Goal: Transaction & Acquisition: Purchase product/service

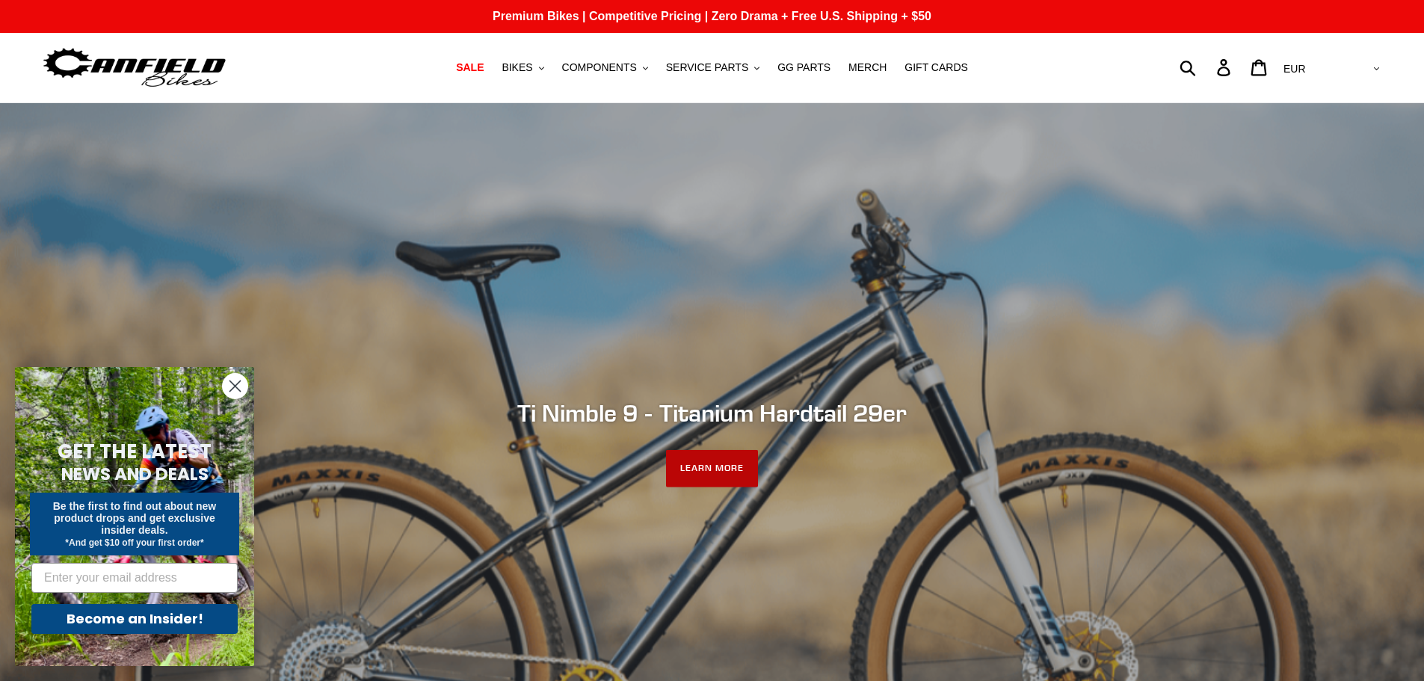
click at [714, 473] on link "LEARN MORE" at bounding box center [712, 468] width 92 height 37
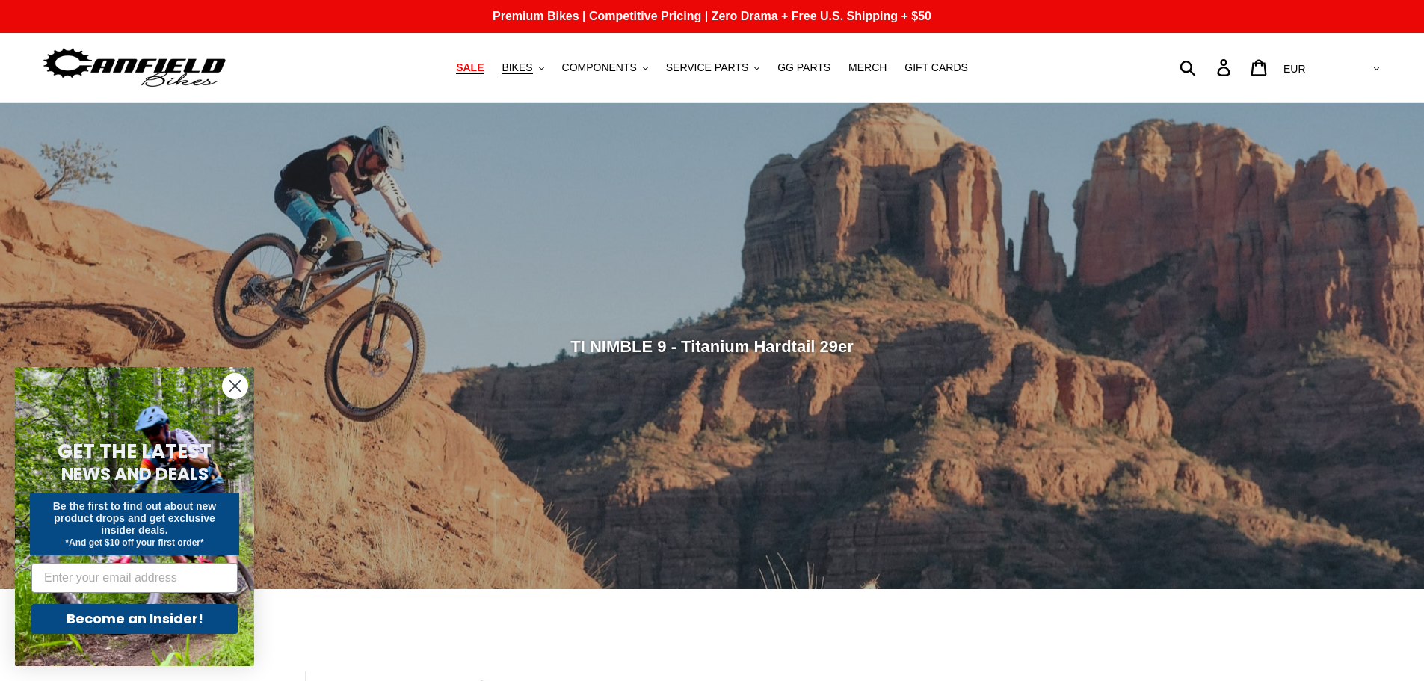
click at [484, 66] on span "SALE" at bounding box center [470, 67] width 28 height 13
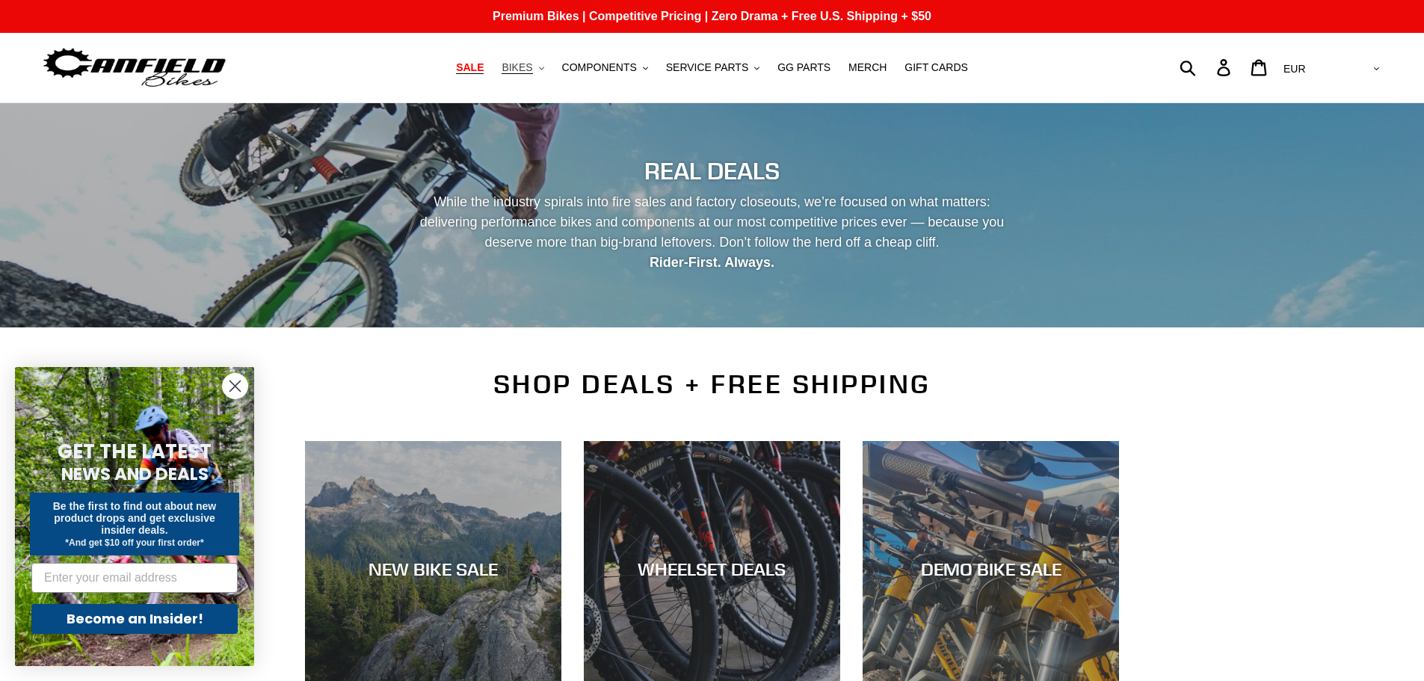
click at [531, 65] on span "BIKES" at bounding box center [516, 67] width 31 height 13
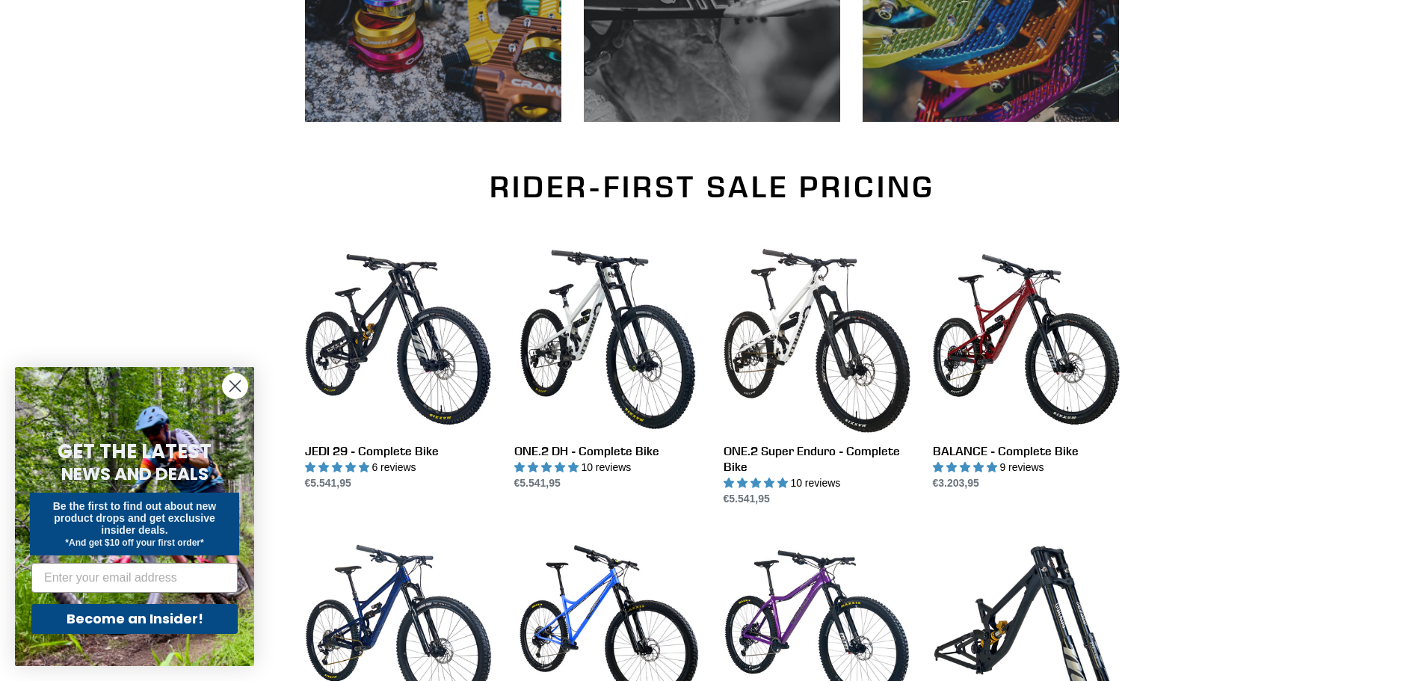
scroll to position [897, 0]
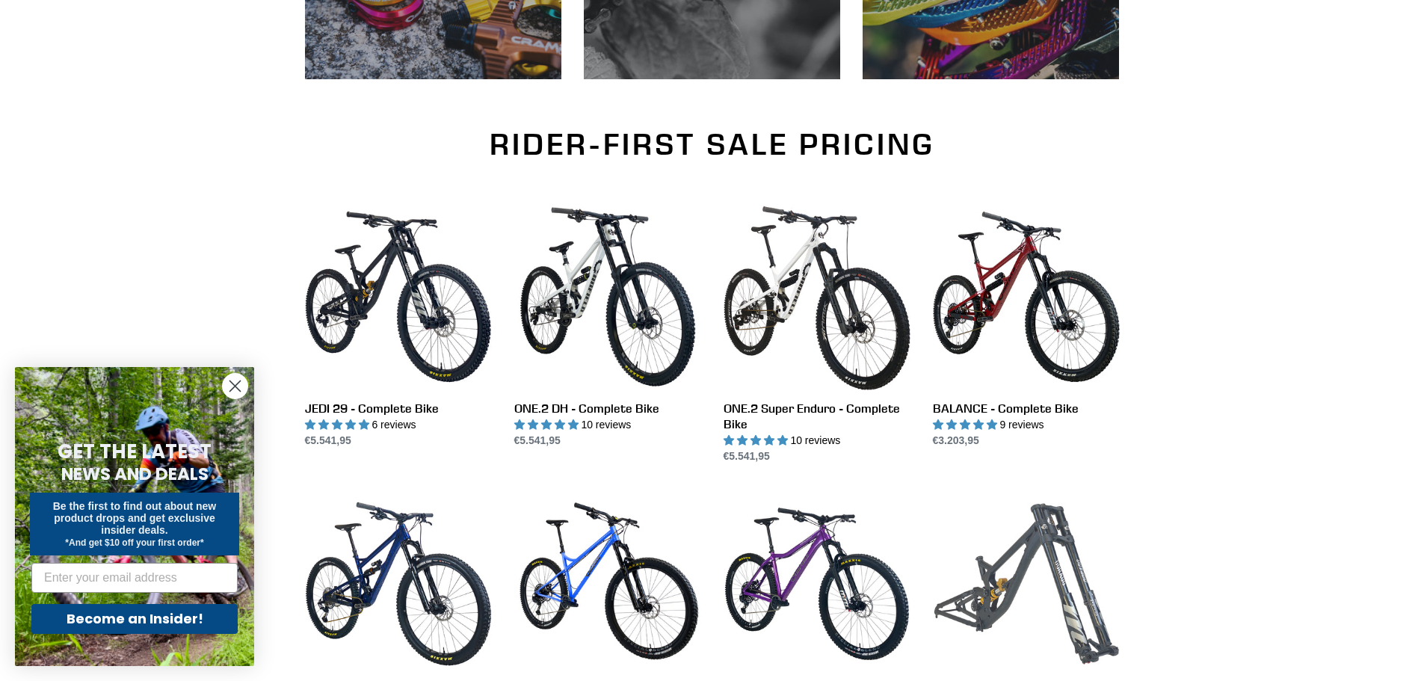
click at [1004, 574] on link "JEDI 29 - Frame, Shock + Fork" at bounding box center [1026, 612] width 187 height 245
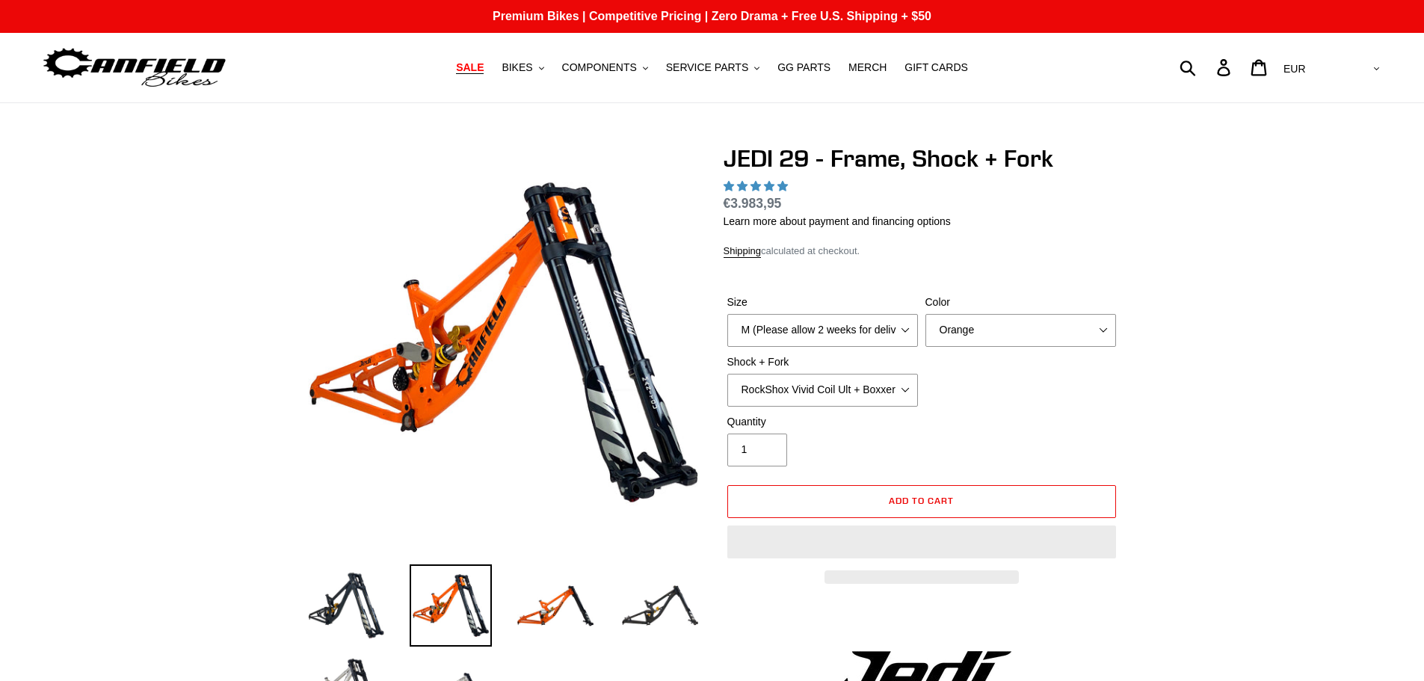
select select "highest-rating"
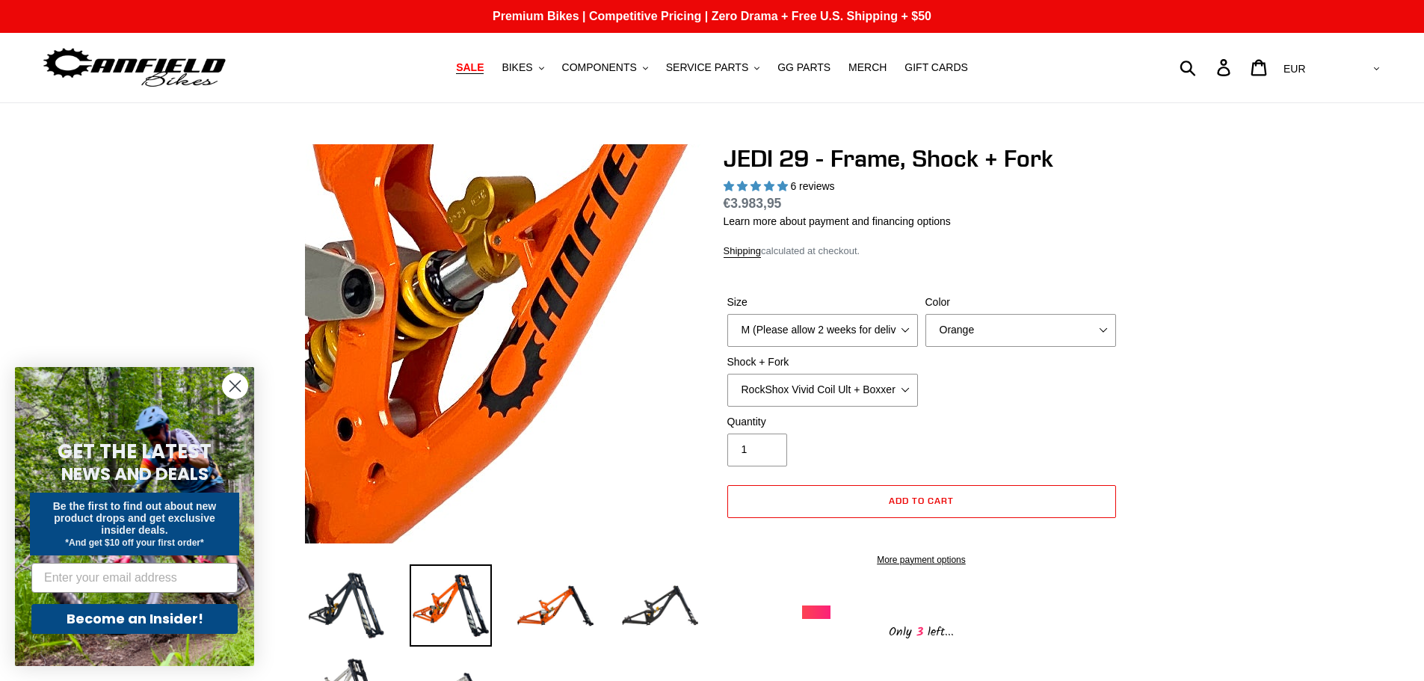
click at [446, 379] on img at bounding box center [664, 243] width 1531 height 1531
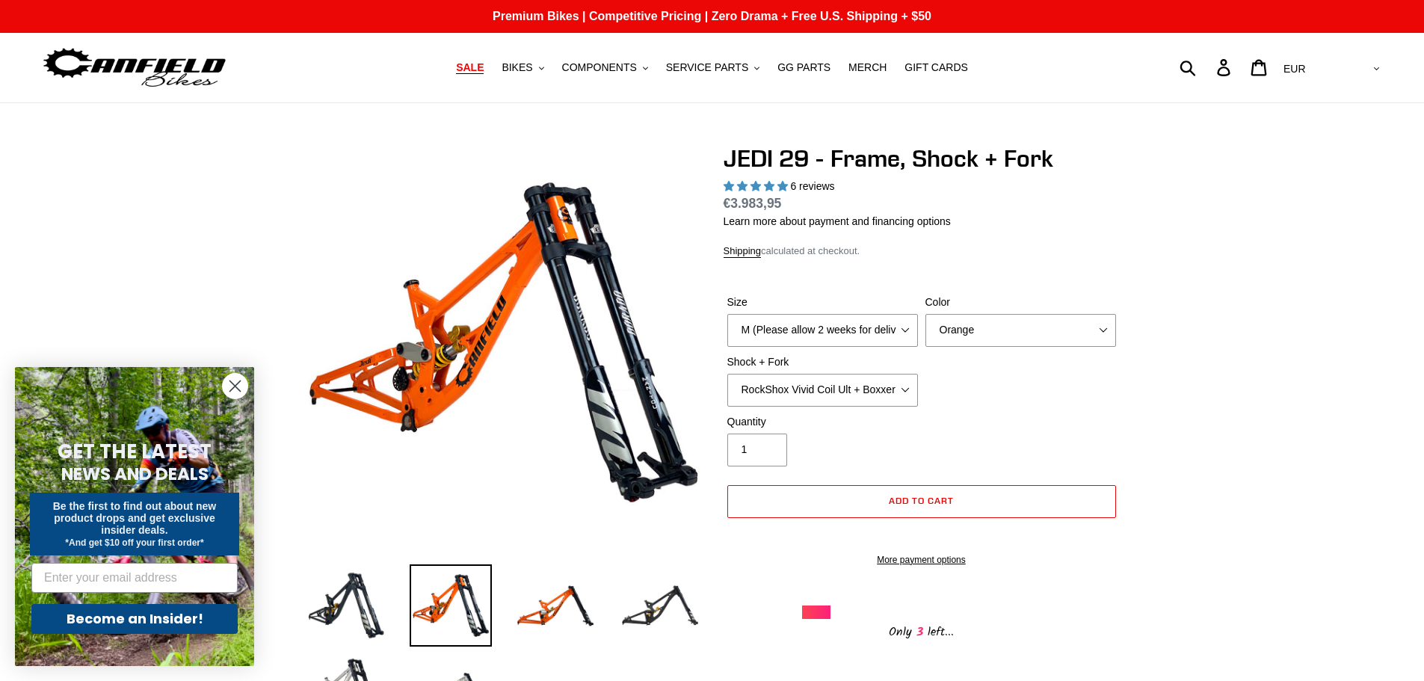
click at [239, 383] on circle "Close dialog" at bounding box center [235, 386] width 25 height 25
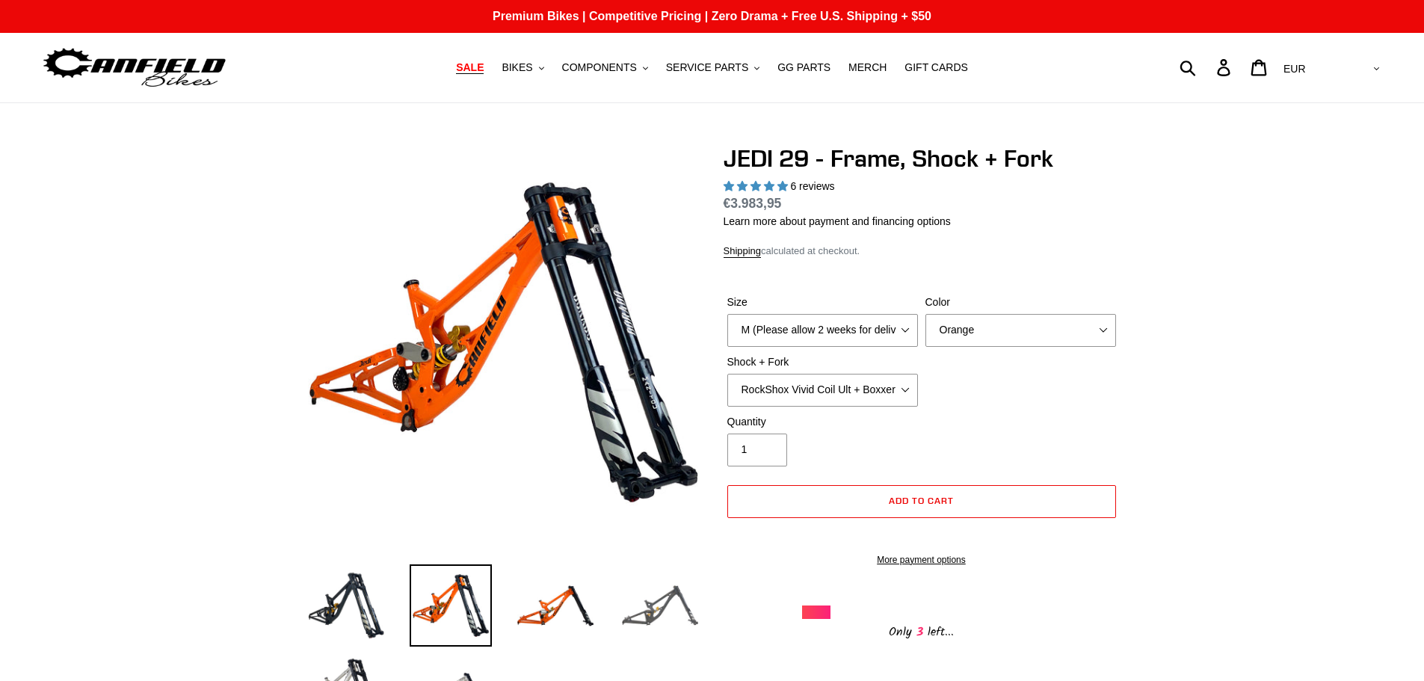
click at [649, 602] on img at bounding box center [660, 605] width 82 height 82
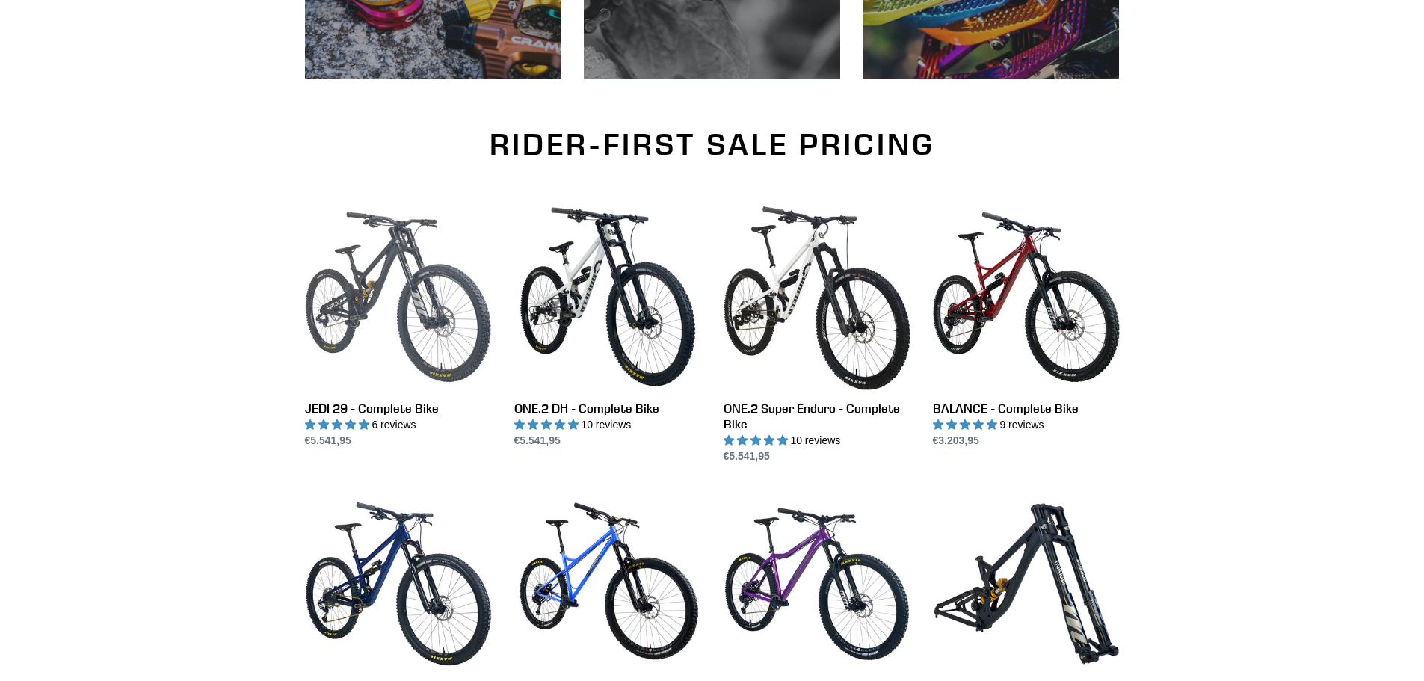
click at [368, 280] on link "JEDI 29 - Complete Bike" at bounding box center [398, 325] width 187 height 245
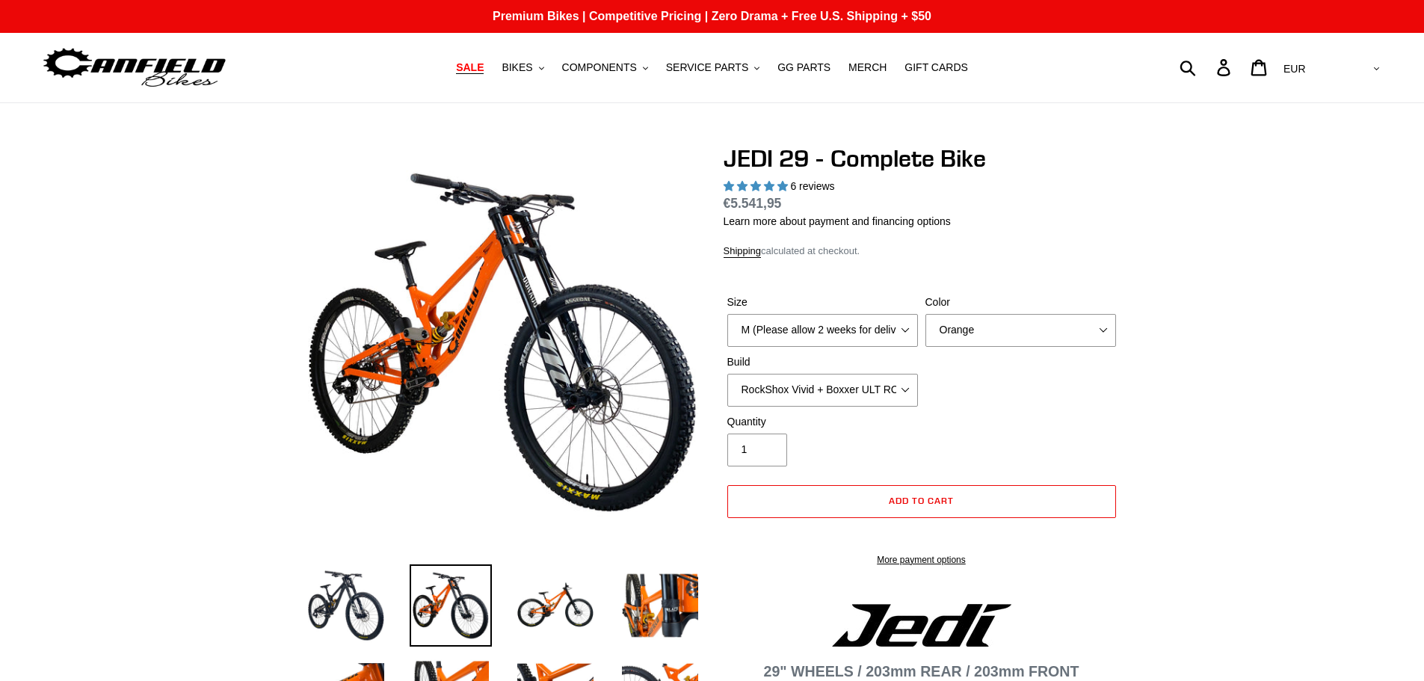
select select "highest-rating"
click at [453, 340] on img at bounding box center [645, 352] width 1531 height 1531
click at [672, 599] on img at bounding box center [660, 605] width 82 height 82
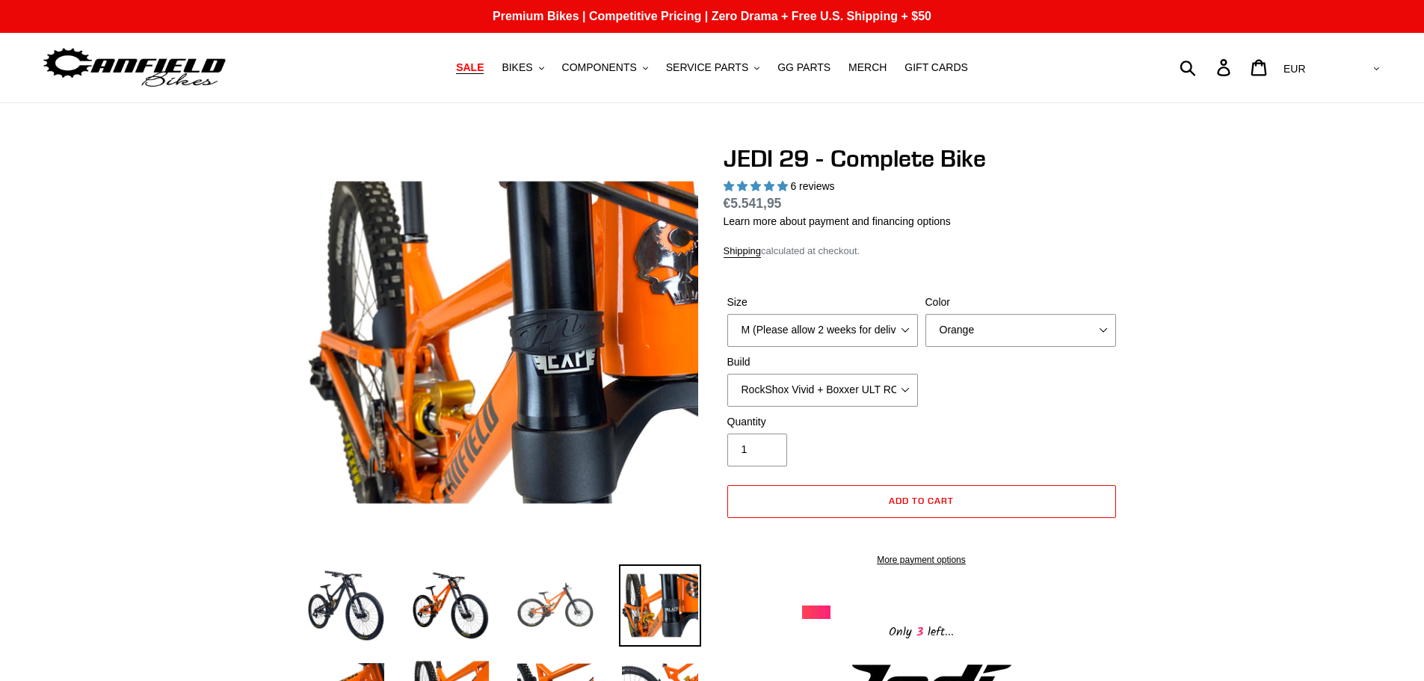
click at [547, 598] on img at bounding box center [555, 605] width 82 height 82
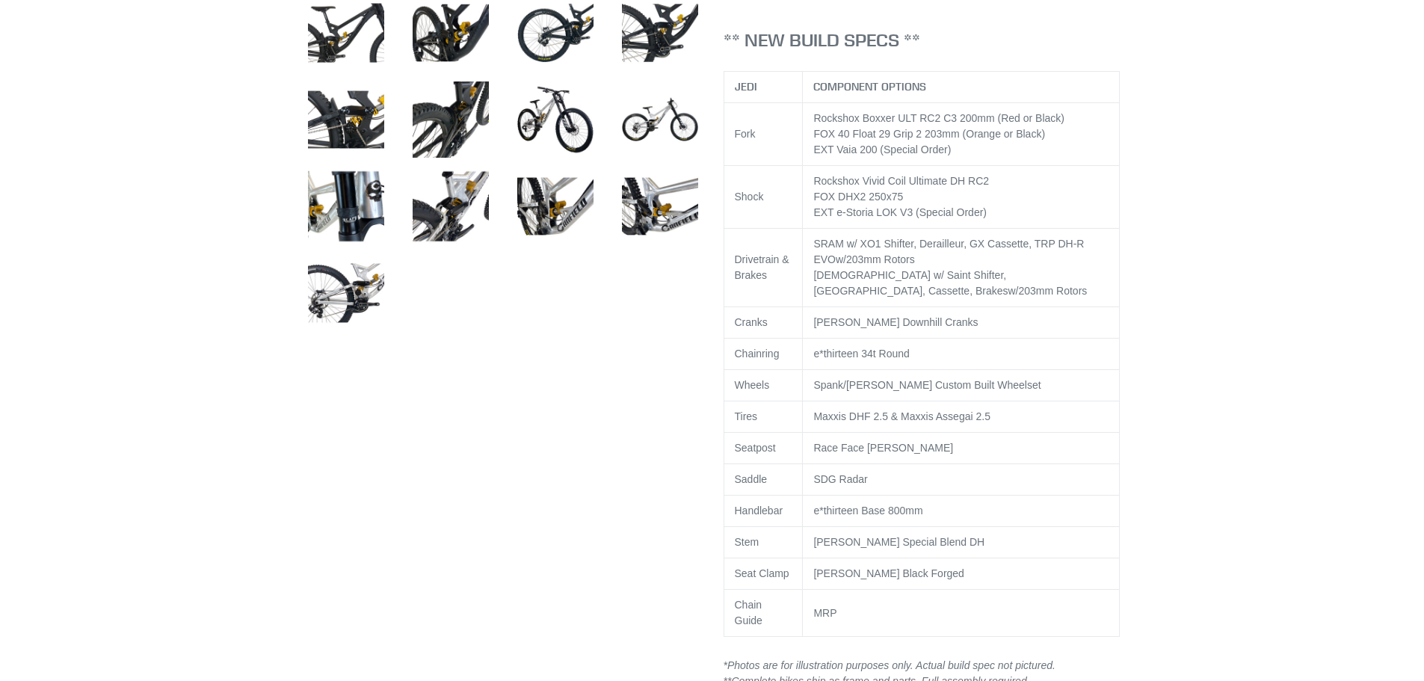
scroll to position [673, 0]
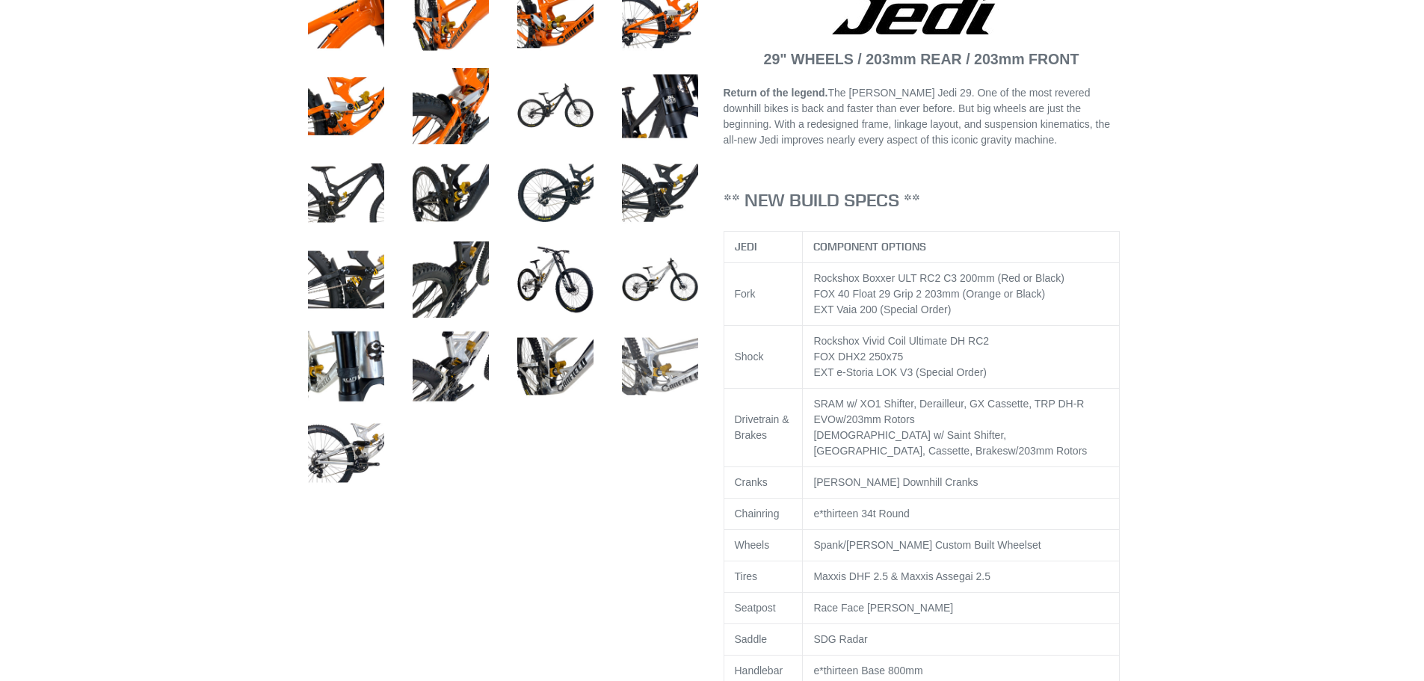
click at [668, 365] on img at bounding box center [660, 366] width 82 height 82
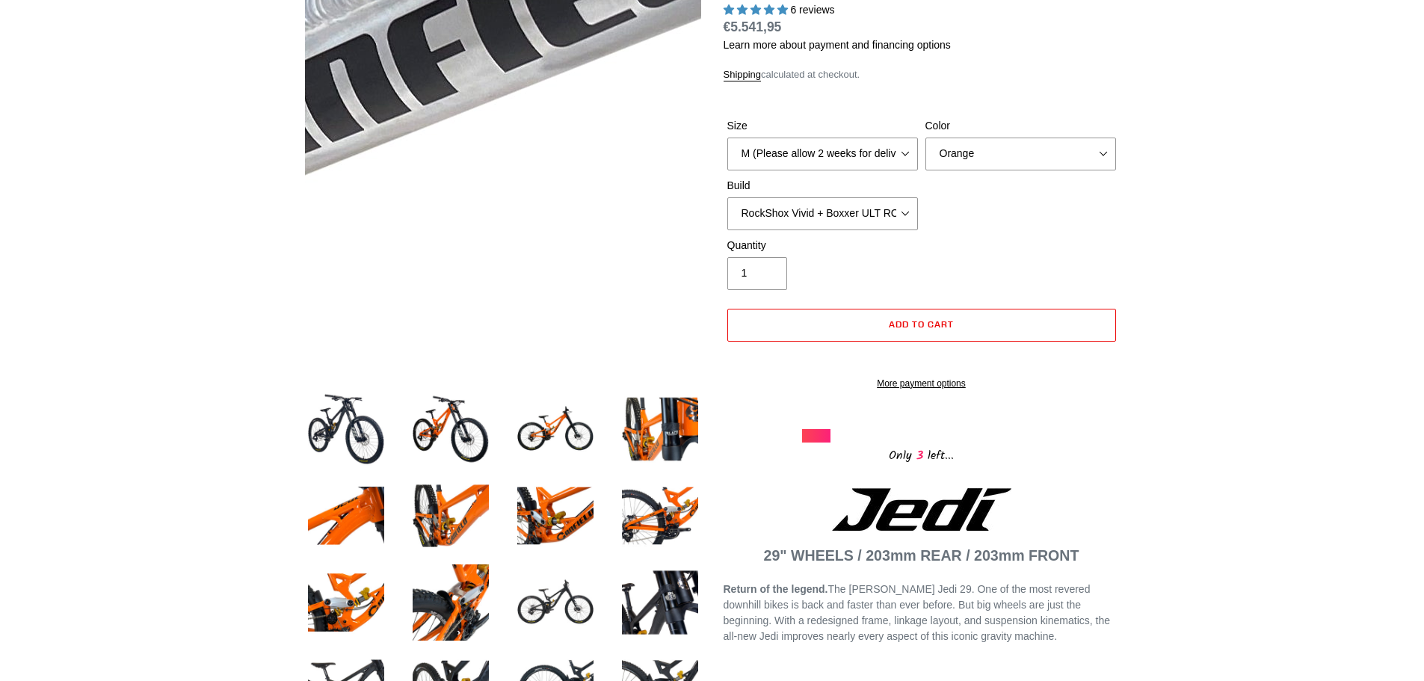
scroll to position [149, 0]
